Goal: Find specific page/section: Find specific page/section

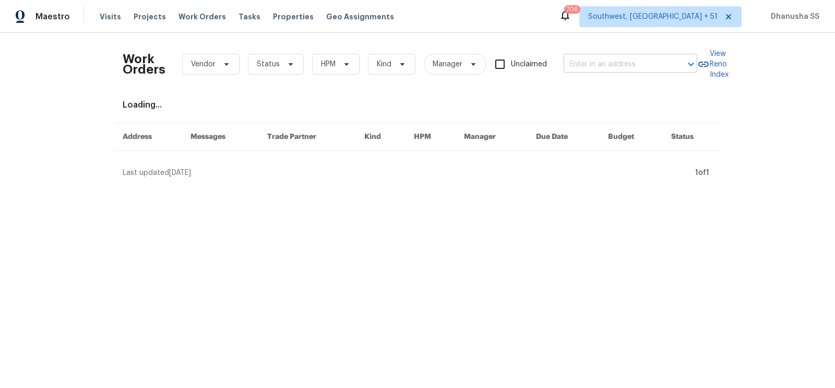
click at [624, 67] on input "text" at bounding box center [615, 64] width 104 height 16
paste input "[STREET_ADDRESS]"
type input "[STREET_ADDRESS]"
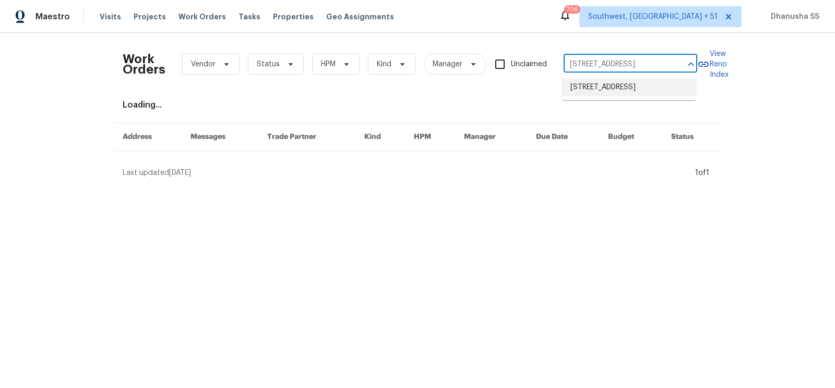
click at [607, 83] on li "[STREET_ADDRESS]" at bounding box center [629, 87] width 134 height 17
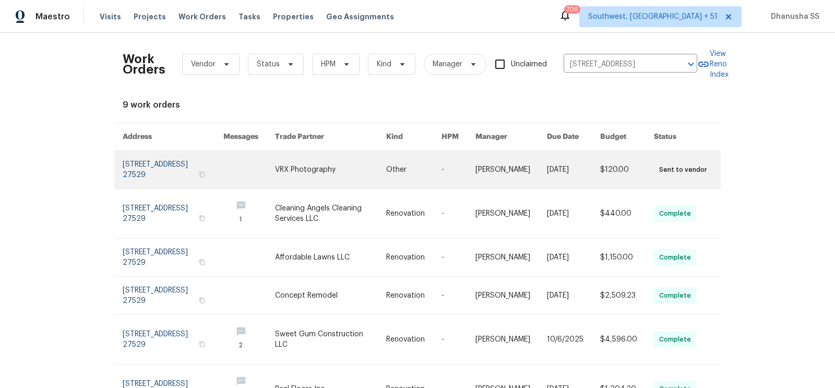
click at [324, 159] on link at bounding box center [330, 170] width 111 height 38
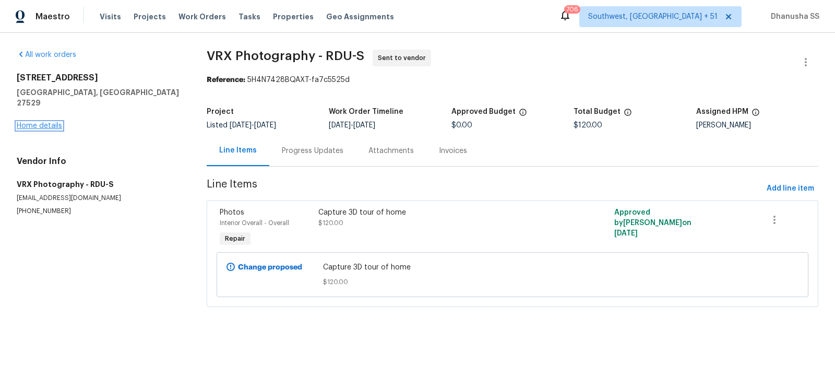
click at [38, 122] on link "Home details" at bounding box center [39, 125] width 45 height 7
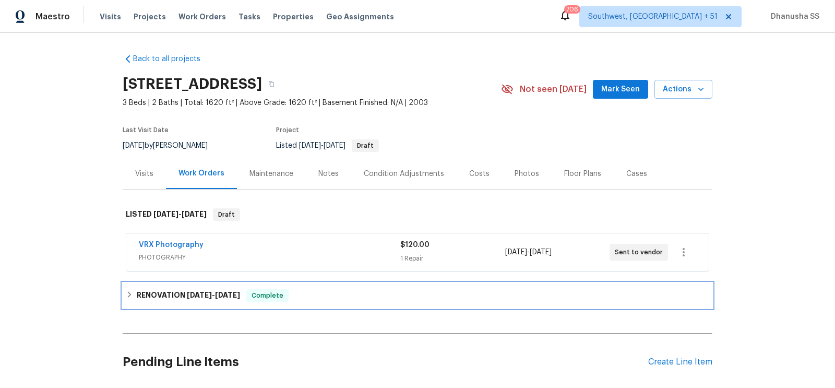
click at [306, 298] on div "RENOVATION [DATE] - [DATE] Complete" at bounding box center [417, 295] width 583 height 13
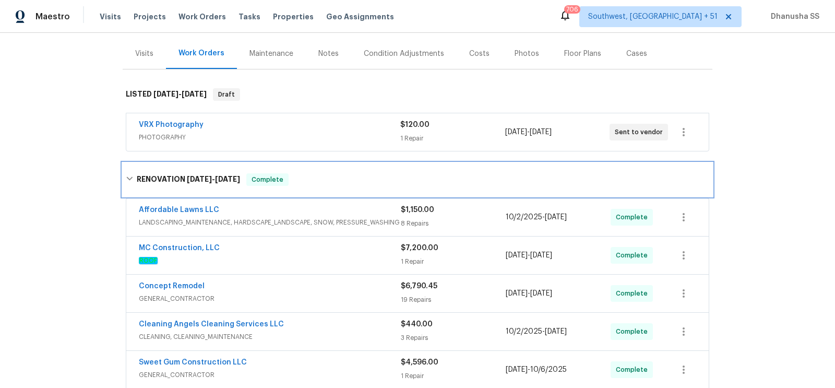
scroll to position [120, 0]
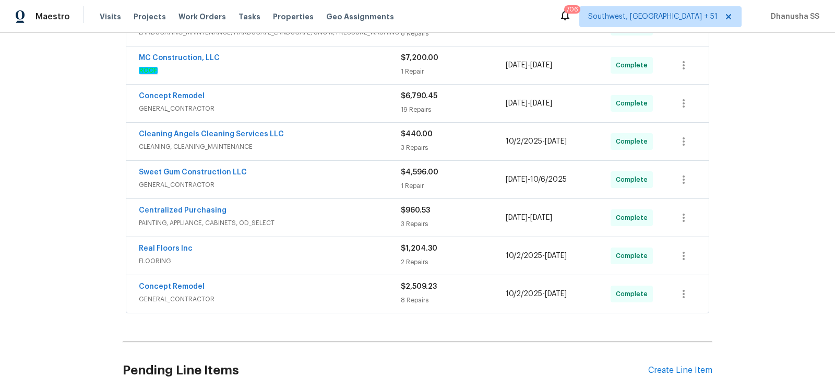
click at [345, 243] on div "Real Floors Inc" at bounding box center [270, 249] width 262 height 13
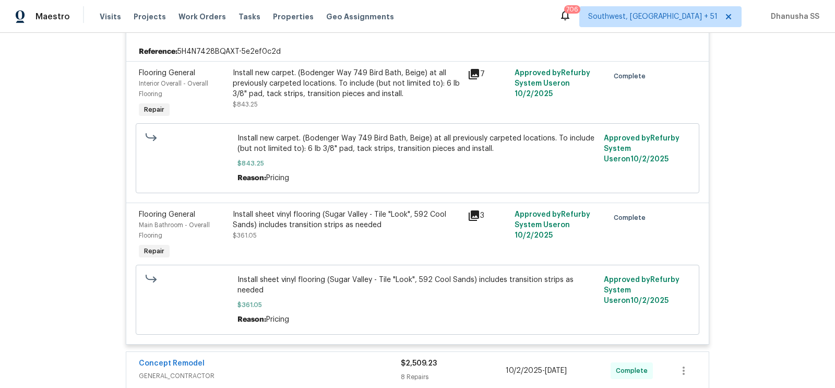
scroll to position [700, 0]
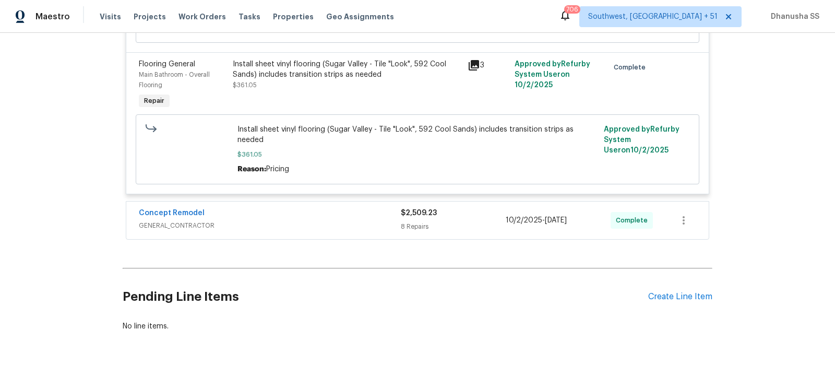
click at [354, 220] on span "GENERAL_CONTRACTOR" at bounding box center [270, 225] width 262 height 10
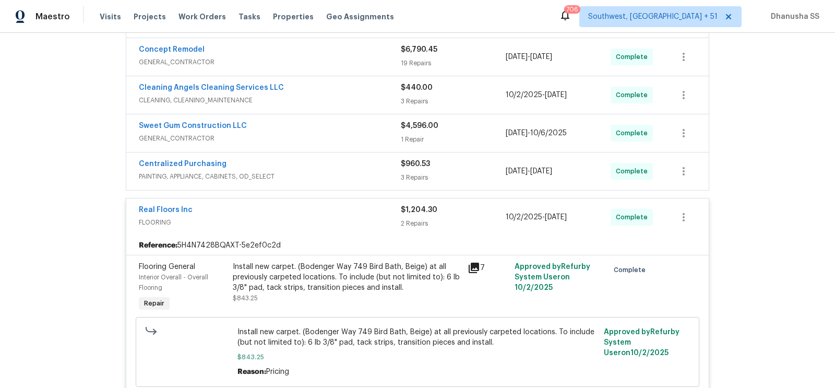
scroll to position [305, 0]
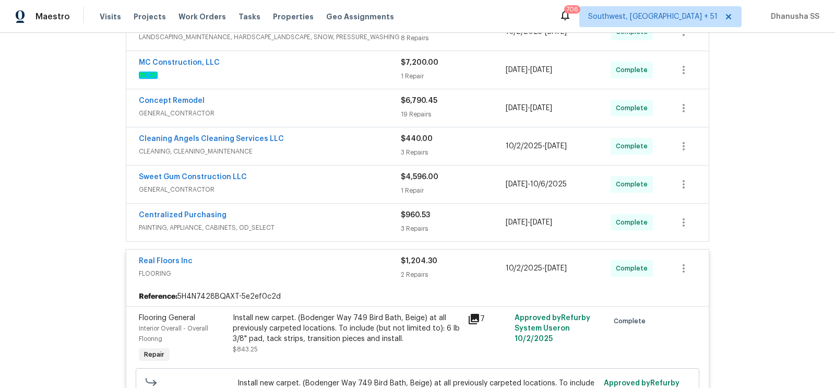
click at [353, 222] on span "PAINTING, APPLIANCE, CABINETS, OD_SELECT" at bounding box center [270, 227] width 262 height 10
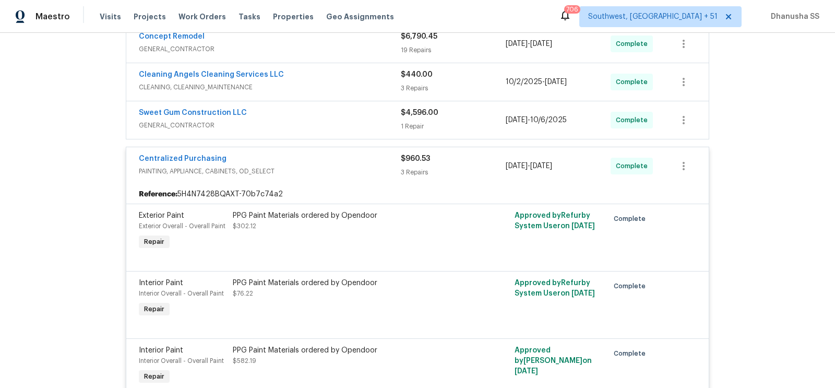
scroll to position [376, 0]
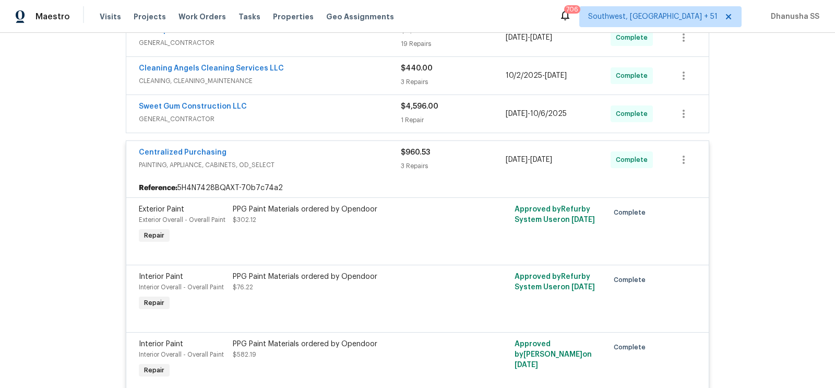
click at [378, 102] on div "Sweet Gum Construction LLC" at bounding box center [270, 107] width 262 height 13
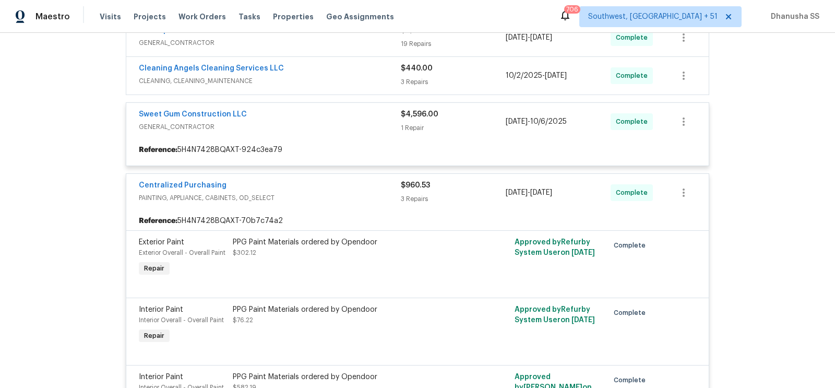
scroll to position [316, 0]
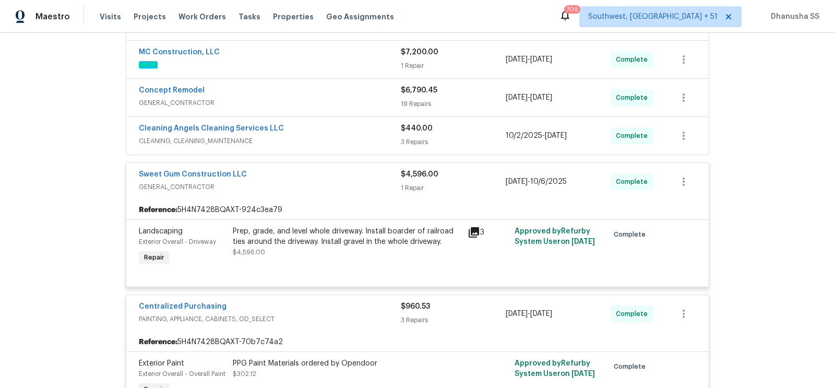
click at [361, 136] on span "CLEANING, CLEANING_MAINTENANCE" at bounding box center [270, 141] width 262 height 10
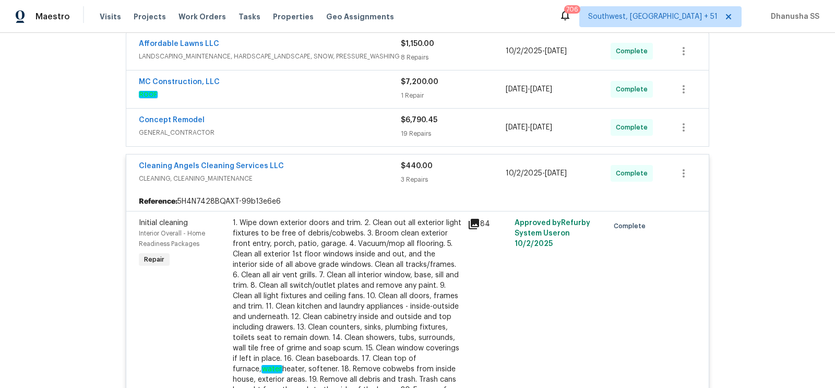
scroll to position [284, 0]
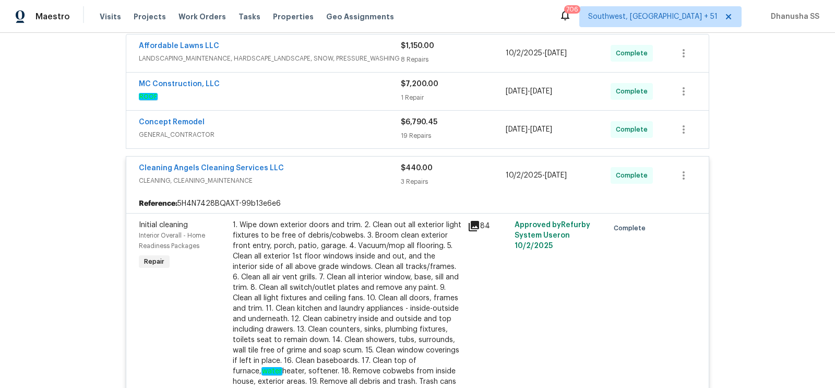
click at [350, 129] on span "GENERAL_CONTRACTOR" at bounding box center [270, 134] width 262 height 10
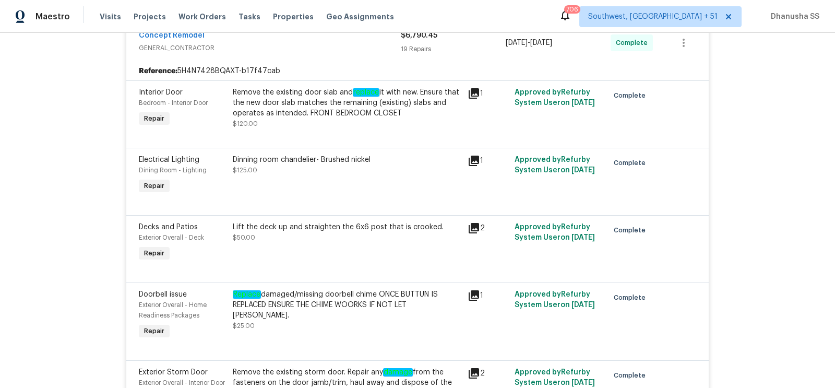
scroll to position [241, 0]
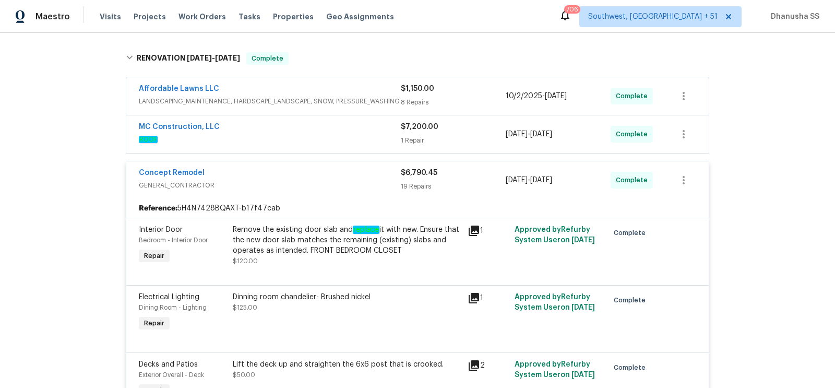
click at [367, 125] on div "MC Construction, LLC" at bounding box center [270, 128] width 262 height 13
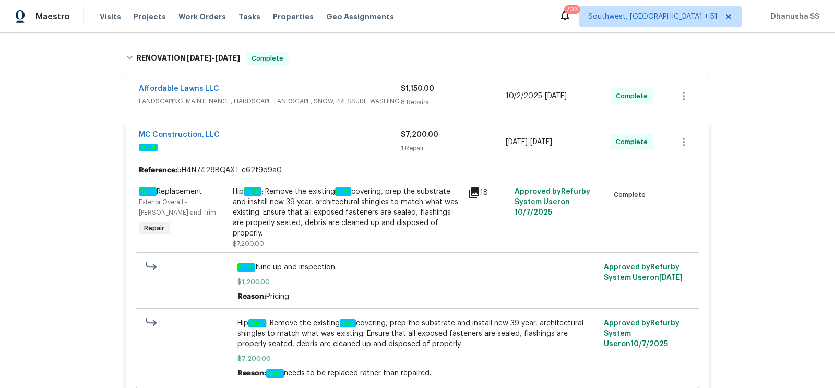
click at [373, 101] on span "LANDSCAPING_MAINTENANCE, HARDSCAPE_LANDSCAPE, SNOW, PRESSURE_WASHING" at bounding box center [270, 101] width 262 height 10
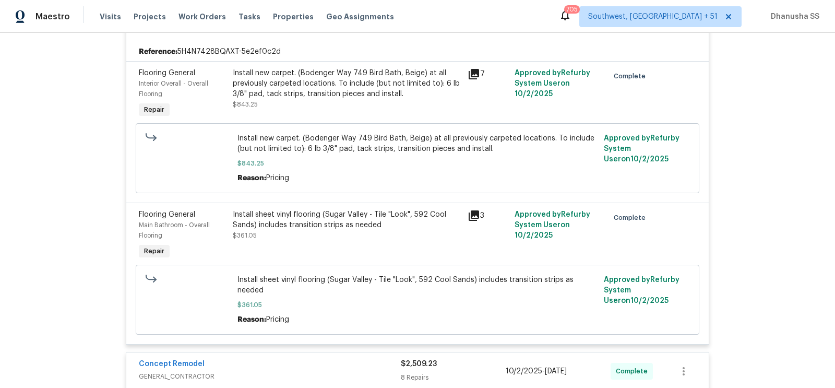
scroll to position [4163, 0]
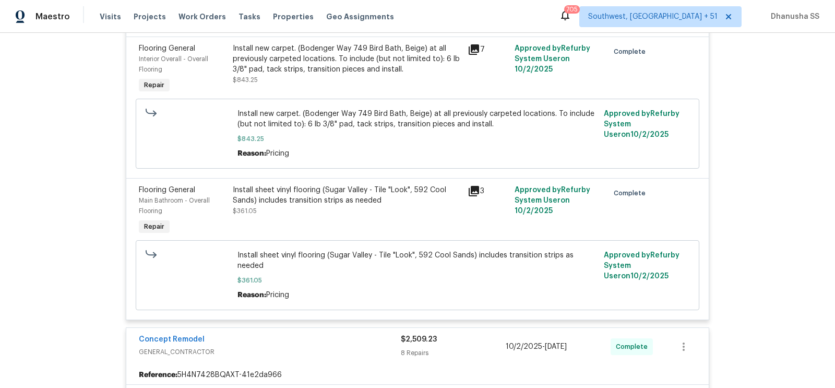
click at [474, 186] on icon at bounding box center [473, 191] width 10 height 10
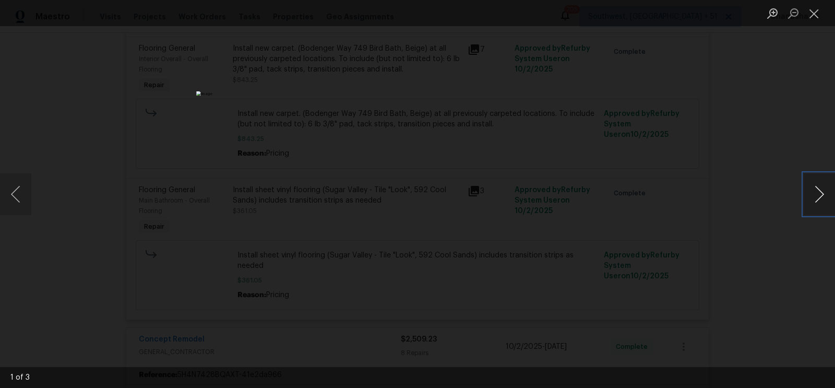
click at [823, 196] on button "Next image" at bounding box center [818, 194] width 31 height 42
click at [816, 196] on button "Next image" at bounding box center [818, 194] width 31 height 42
click at [819, 20] on button "Close lightbox" at bounding box center [813, 13] width 21 height 18
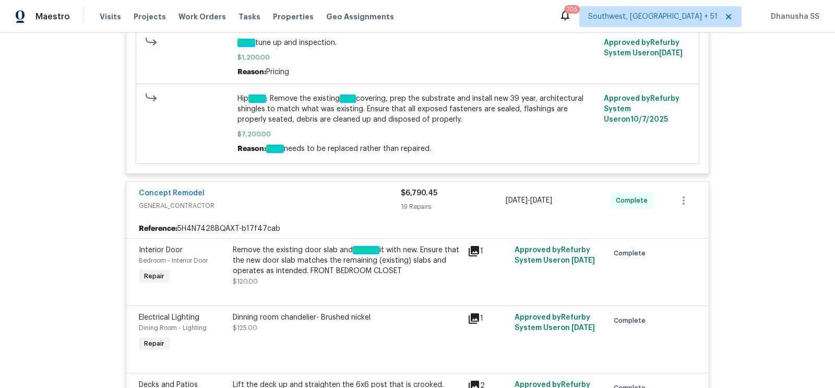
scroll to position [0, 0]
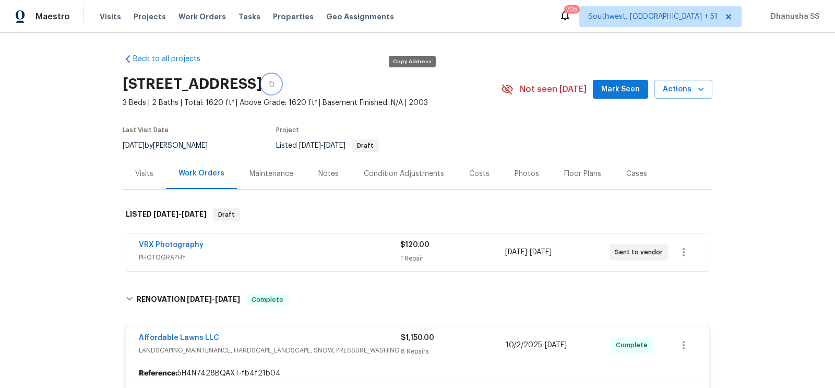
click at [274, 82] on icon "button" at bounding box center [271, 84] width 6 height 6
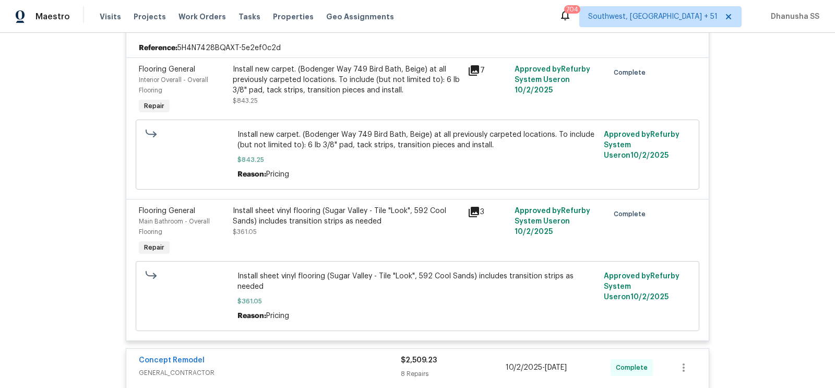
scroll to position [4095, 0]
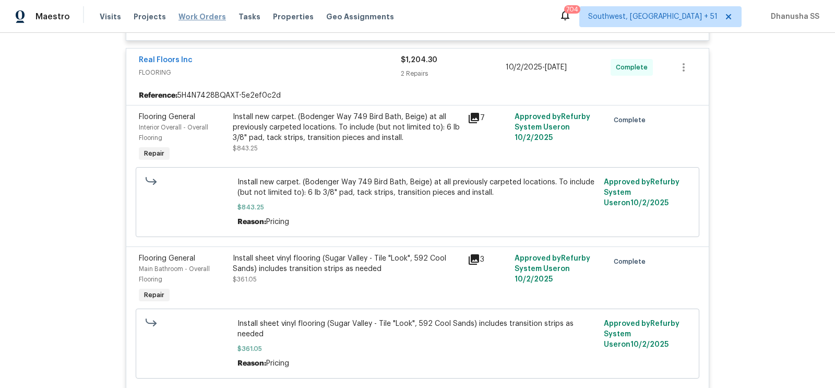
click at [180, 16] on span "Work Orders" at bounding box center [201, 16] width 47 height 10
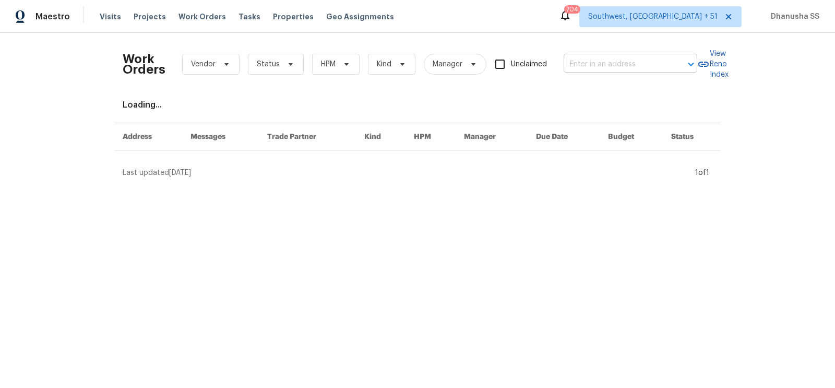
click at [627, 58] on input "text" at bounding box center [615, 64] width 104 height 16
paste input "[STREET_ADDRESS][PERSON_NAME]"
drag, startPoint x: 573, startPoint y: 64, endPoint x: 834, endPoint y: 178, distance: 285.4
click at [834, 178] on div "Work Orders Vendor Status HPM Kind Manager Unclaimed [STREET_ADDRESS] ​ View Re…" at bounding box center [417, 109] width 835 height 153
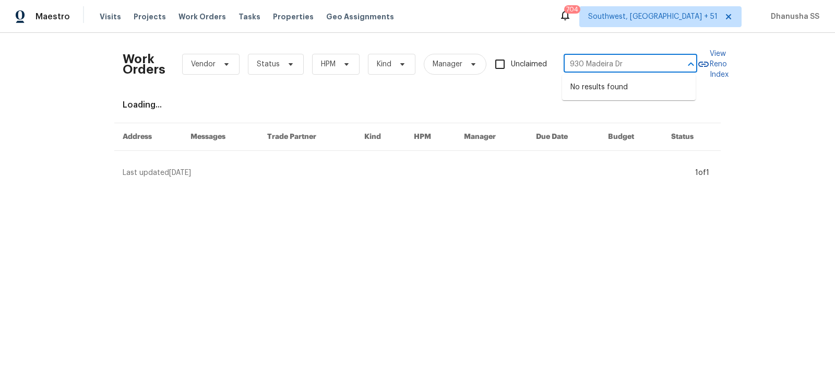
scroll to position [0, 0]
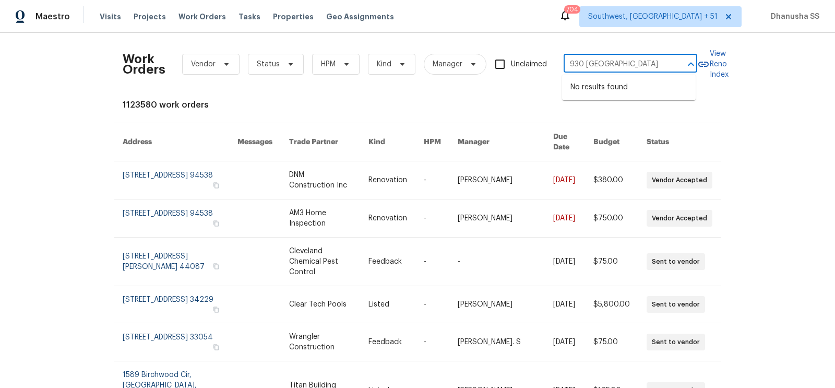
type input "930 [GEOGRAPHIC_DATA]"
